Goal: Task Accomplishment & Management: Use online tool/utility

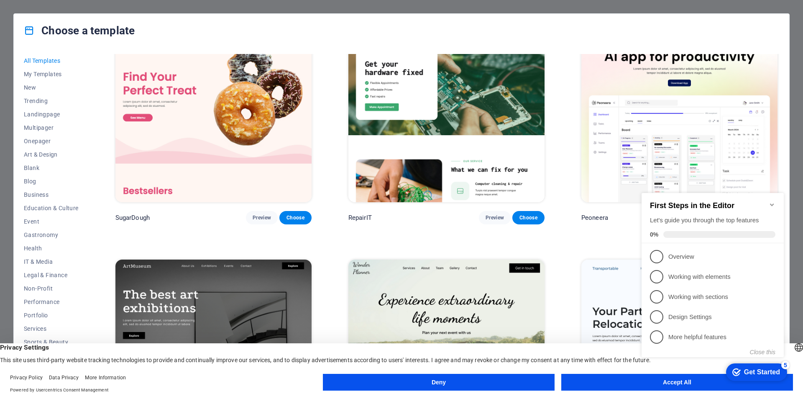
scroll to position [42, 0]
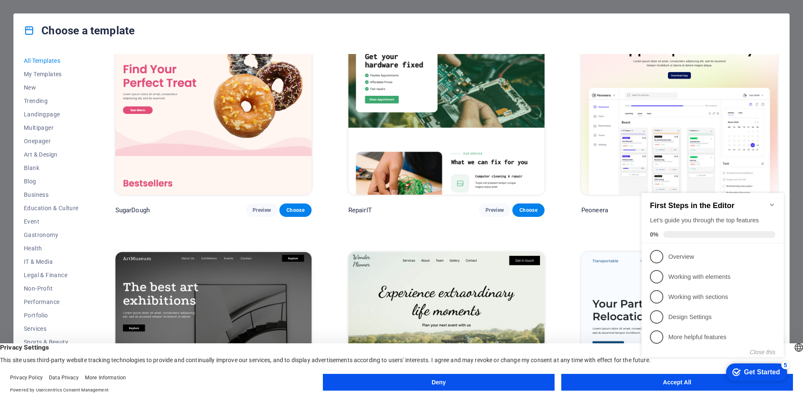
click at [773, 201] on icon "Minimize checklist" at bounding box center [772, 204] width 7 height 7
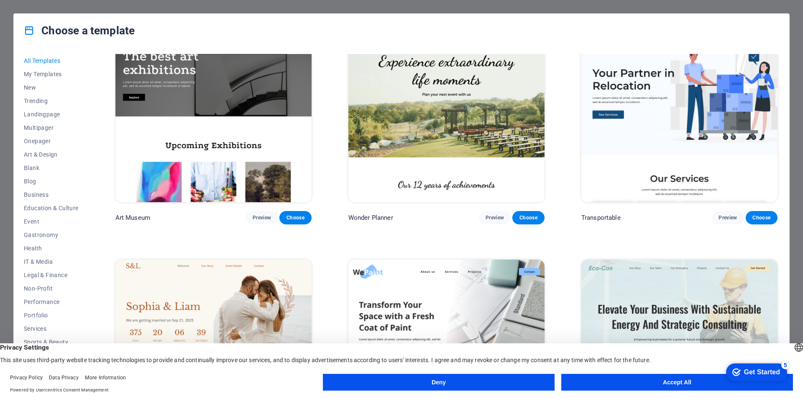
scroll to position [293, 0]
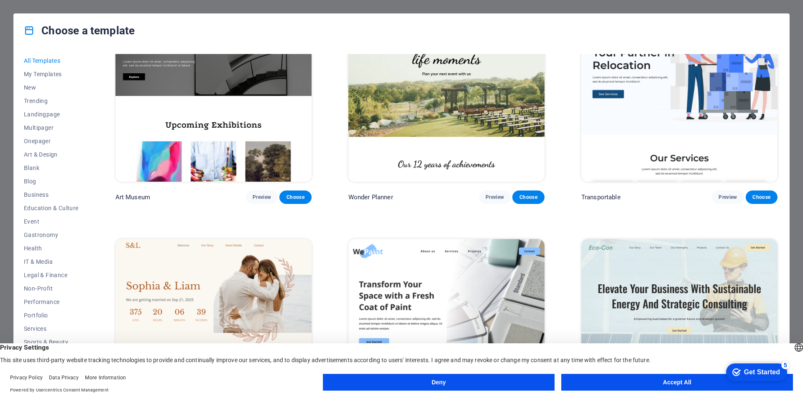
click at [488, 384] on button "Deny" at bounding box center [439, 382] width 232 height 17
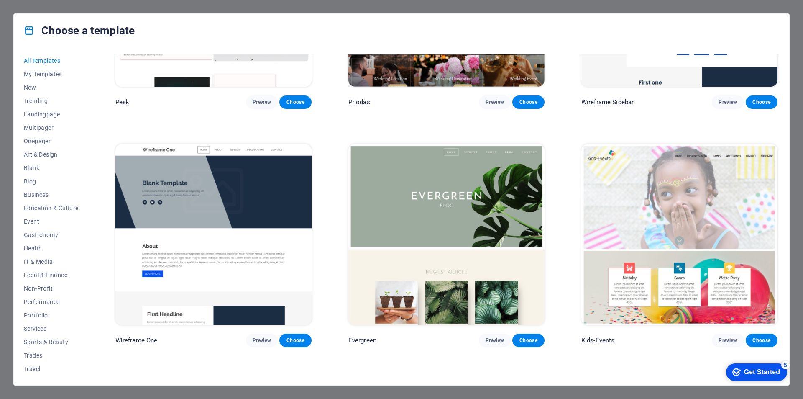
scroll to position [3724, 0]
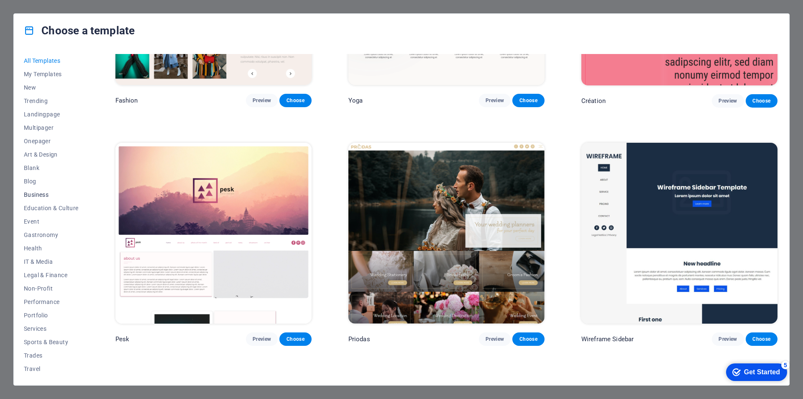
click at [38, 193] on span "Business" at bounding box center [51, 194] width 55 height 7
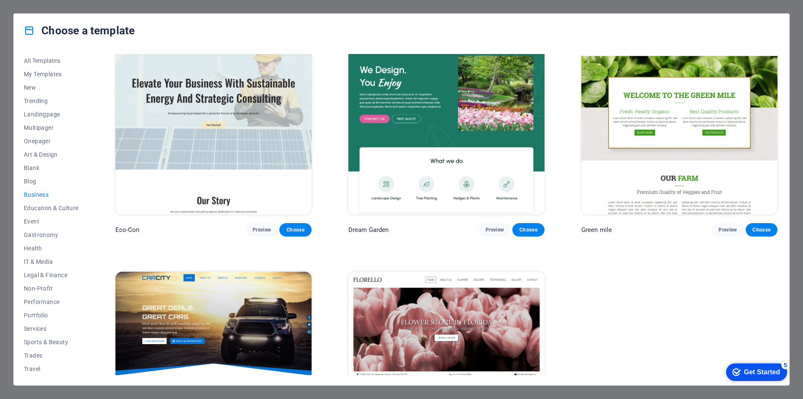
scroll to position [0, 0]
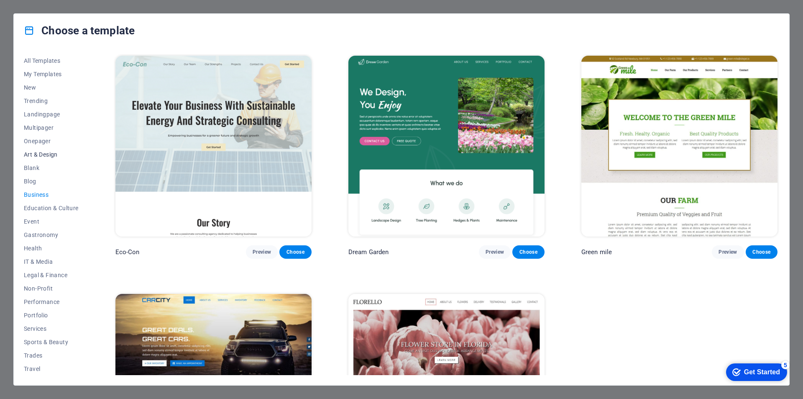
click at [41, 151] on span "Art & Design" at bounding box center [51, 154] width 55 height 7
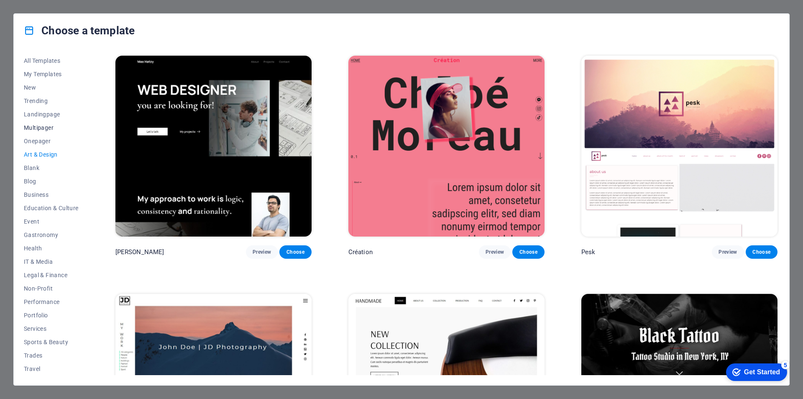
click at [43, 127] on span "Multipager" at bounding box center [51, 127] width 55 height 7
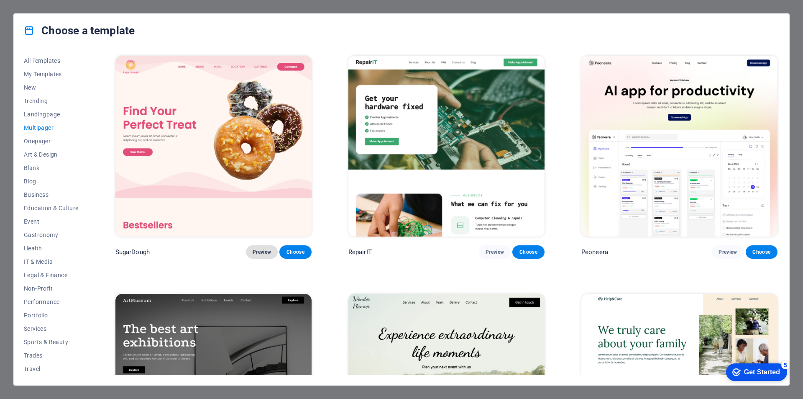
click at [260, 254] on span "Preview" at bounding box center [262, 252] width 18 height 7
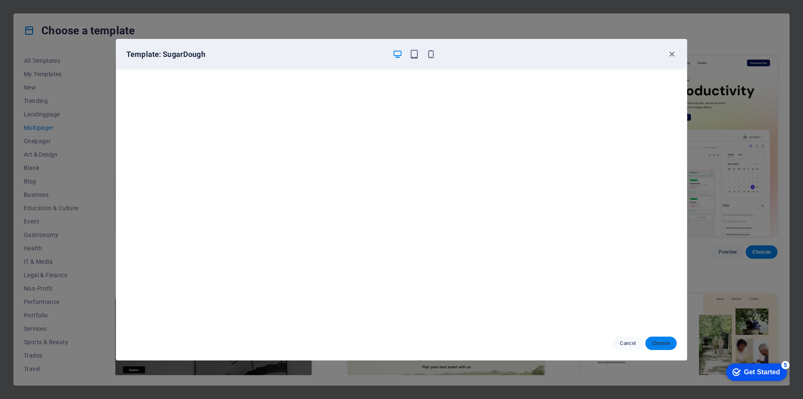
click at [658, 341] on span "Choose" at bounding box center [661, 343] width 18 height 7
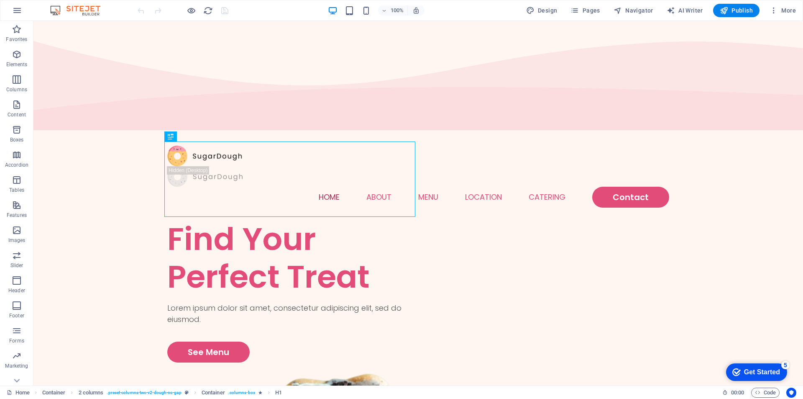
click at [770, 373] on div "Get Started" at bounding box center [762, 372] width 36 height 8
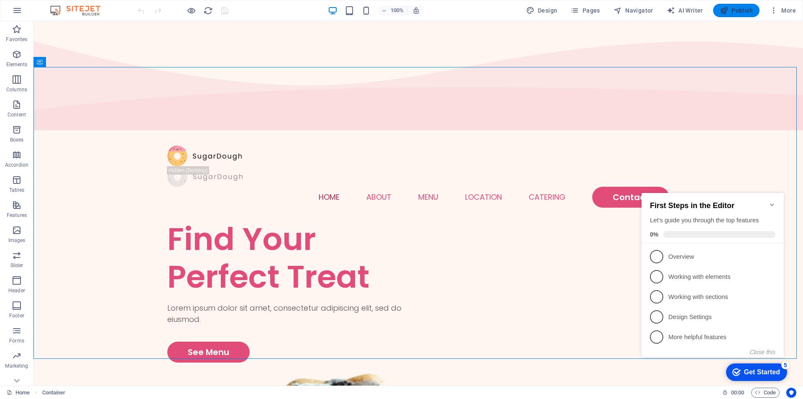
click at [738, 5] on button "Publish" at bounding box center [736, 10] width 46 height 13
